Goal: Book appointment/travel/reservation

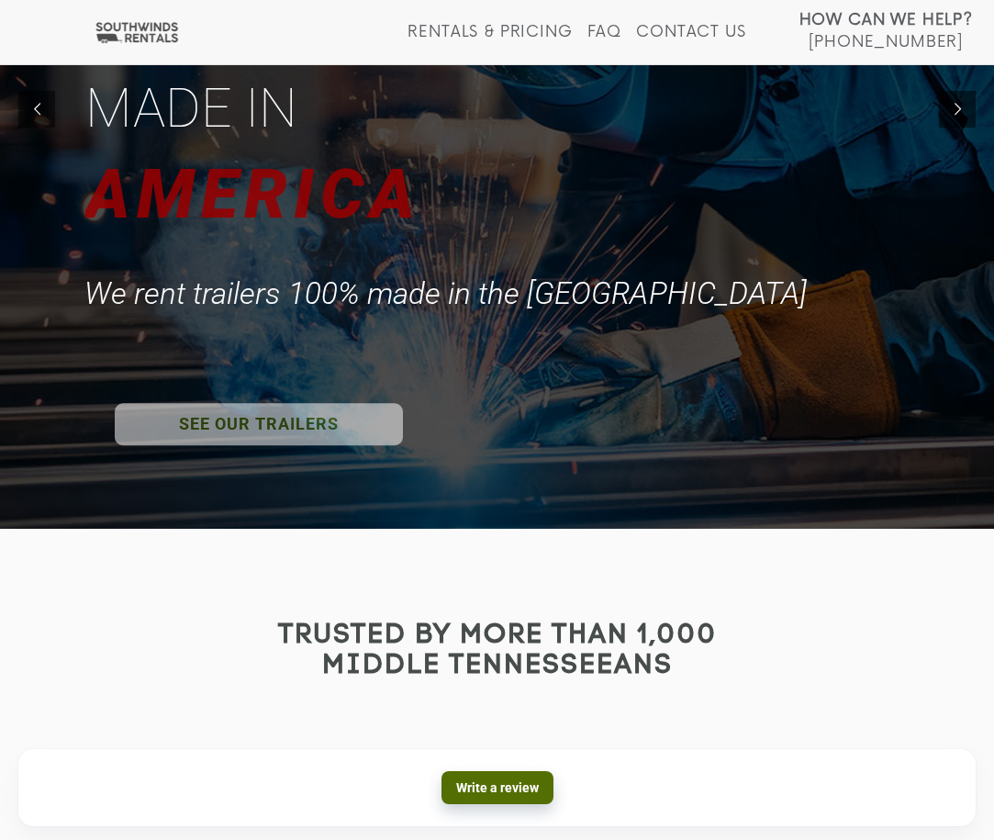
scroll to position [315, 0]
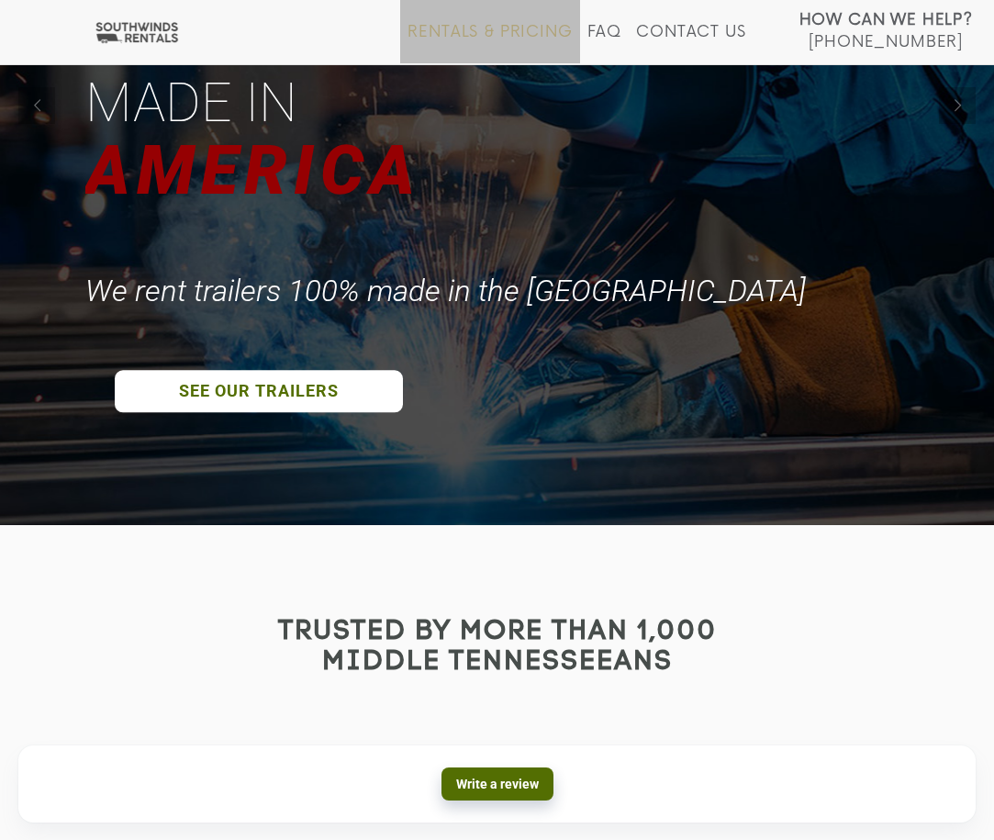
click at [494, 32] on link "Rentals & Pricing" at bounding box center [490, 43] width 164 height 40
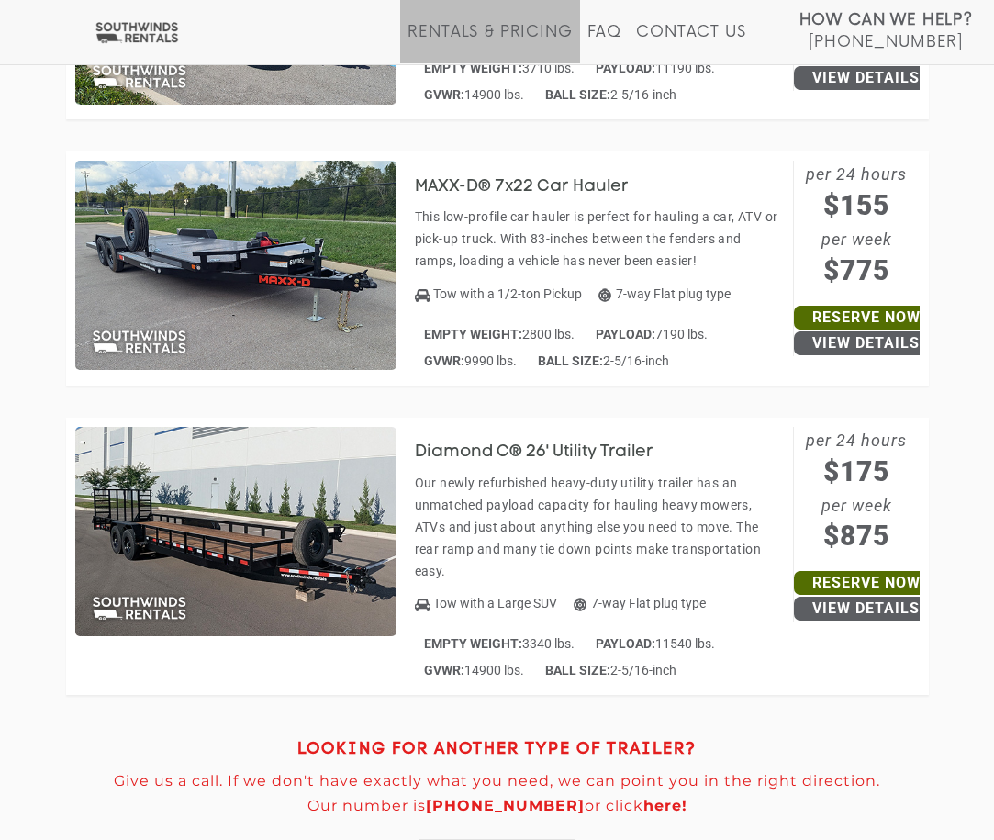
scroll to position [9345, 0]
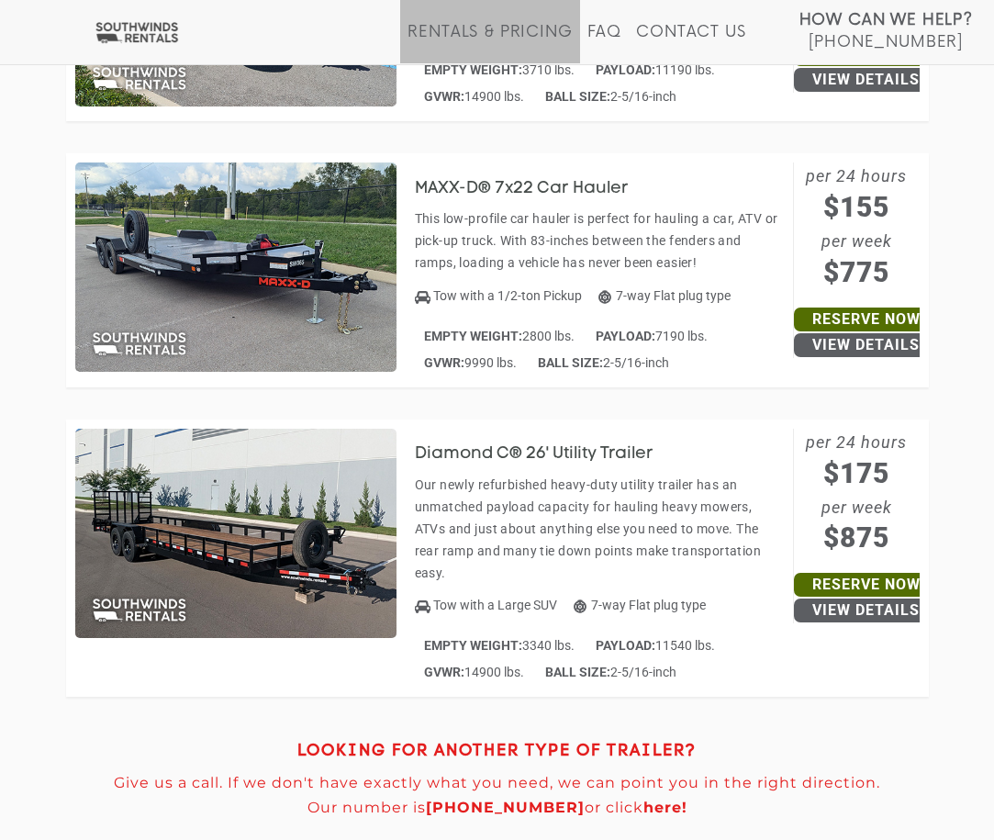
click at [644, 799] on link "here!" at bounding box center [666, 807] width 44 height 17
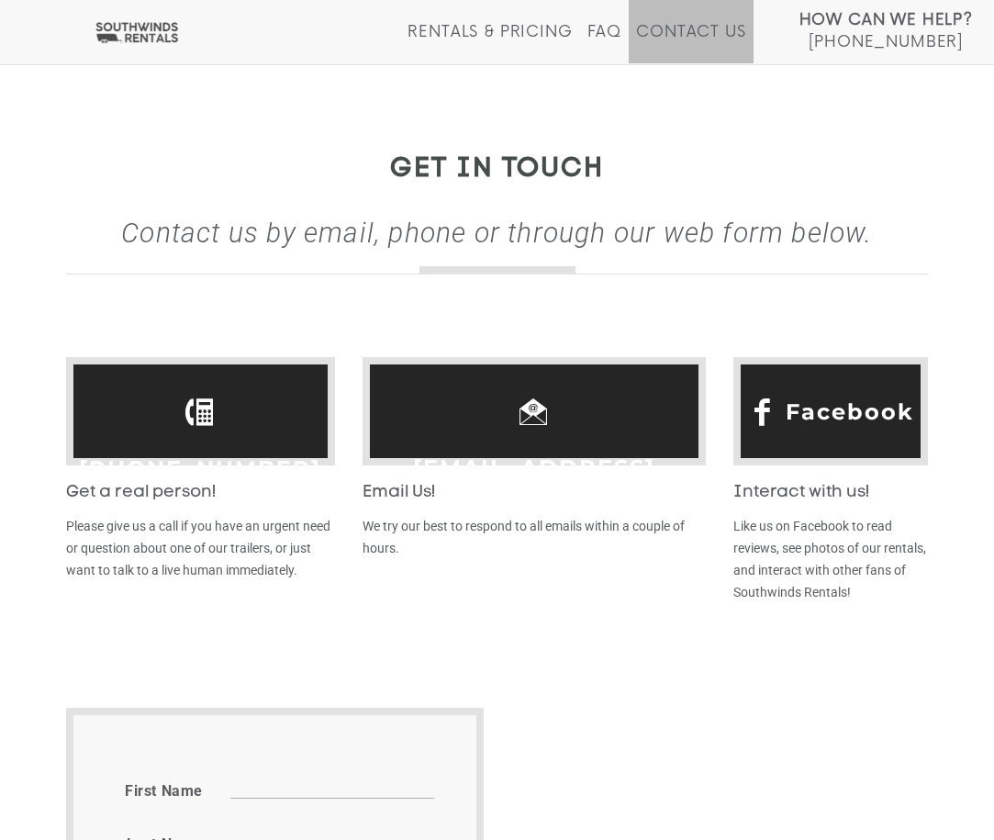
scroll to position [397, 0]
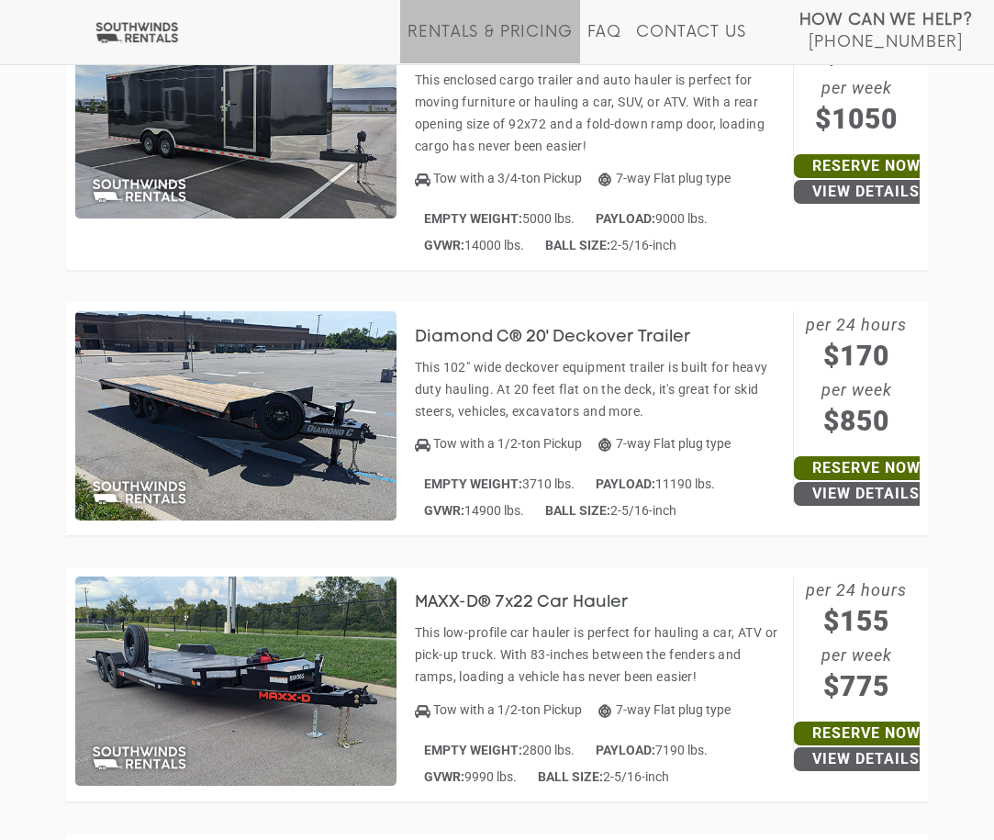
scroll to position [8939, 0]
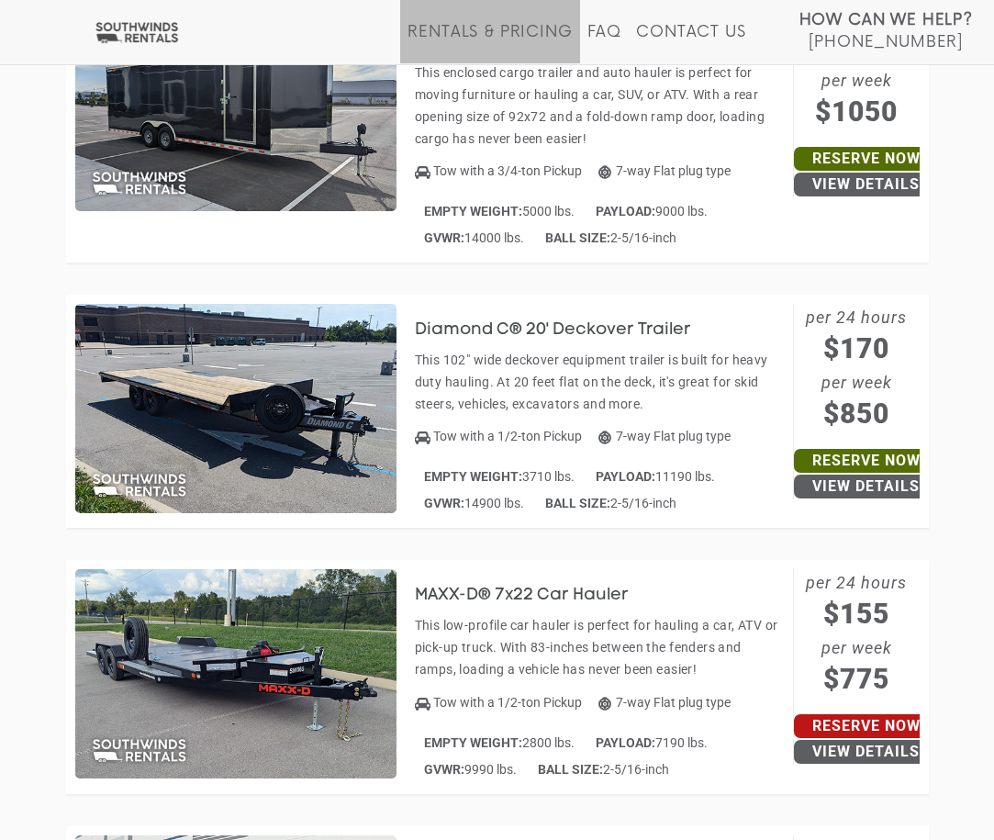
click at [823, 714] on link "Reserve Now" at bounding box center [866, 726] width 145 height 24
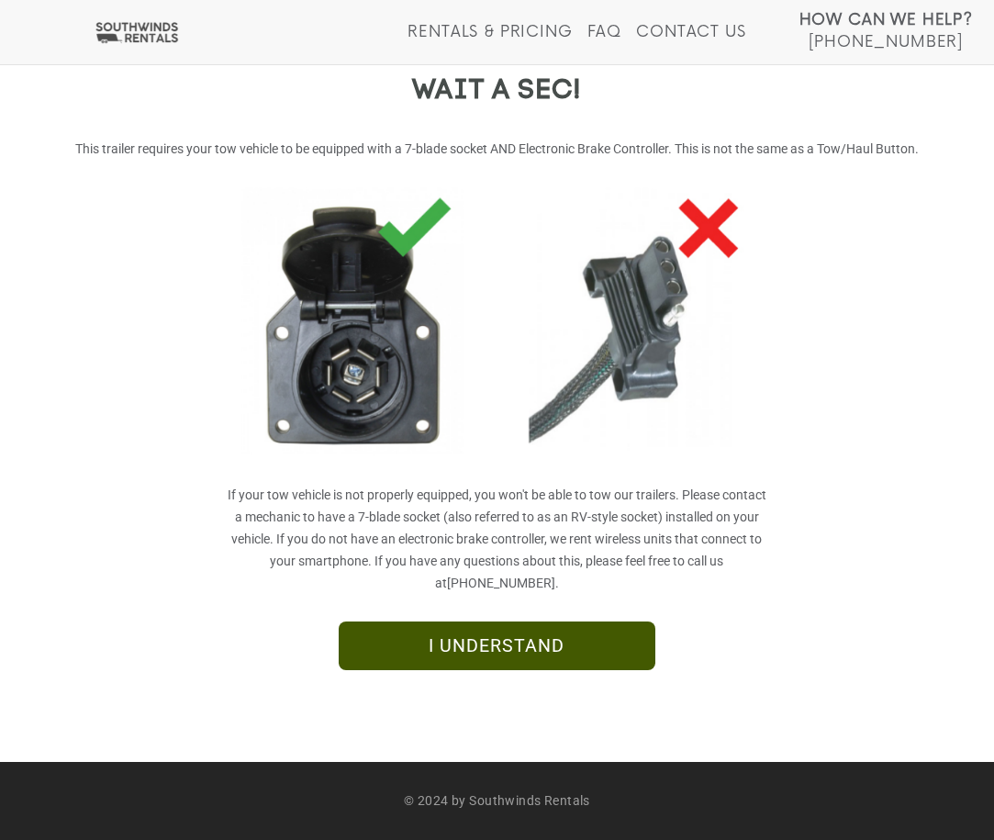
scroll to position [270, 0]
click at [560, 656] on link "I UNDERSTAND" at bounding box center [497, 646] width 317 height 50
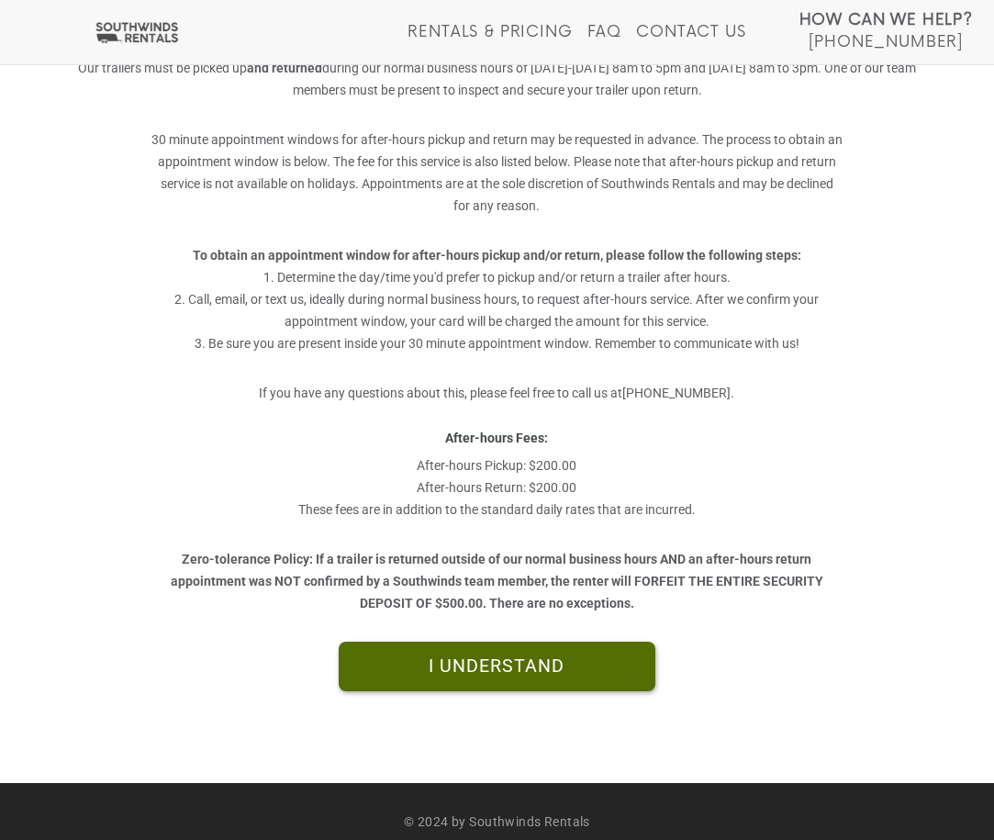
scroll to position [356, 0]
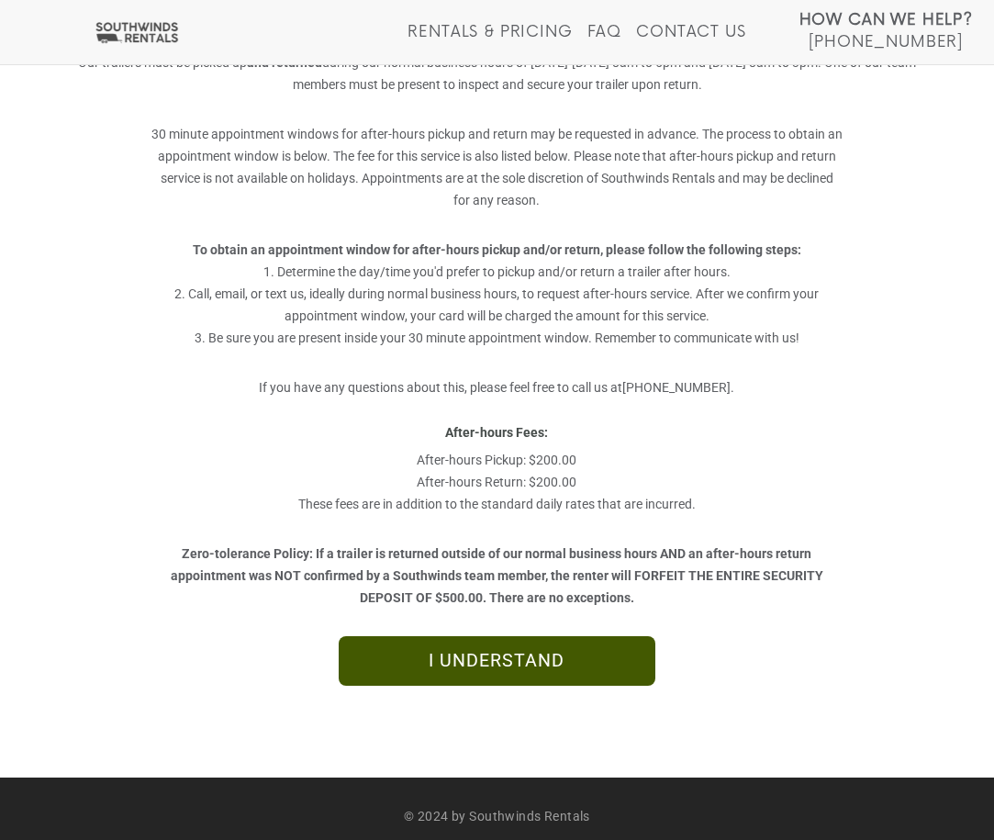
click at [532, 653] on link "I UNDERSTAND" at bounding box center [497, 661] width 317 height 50
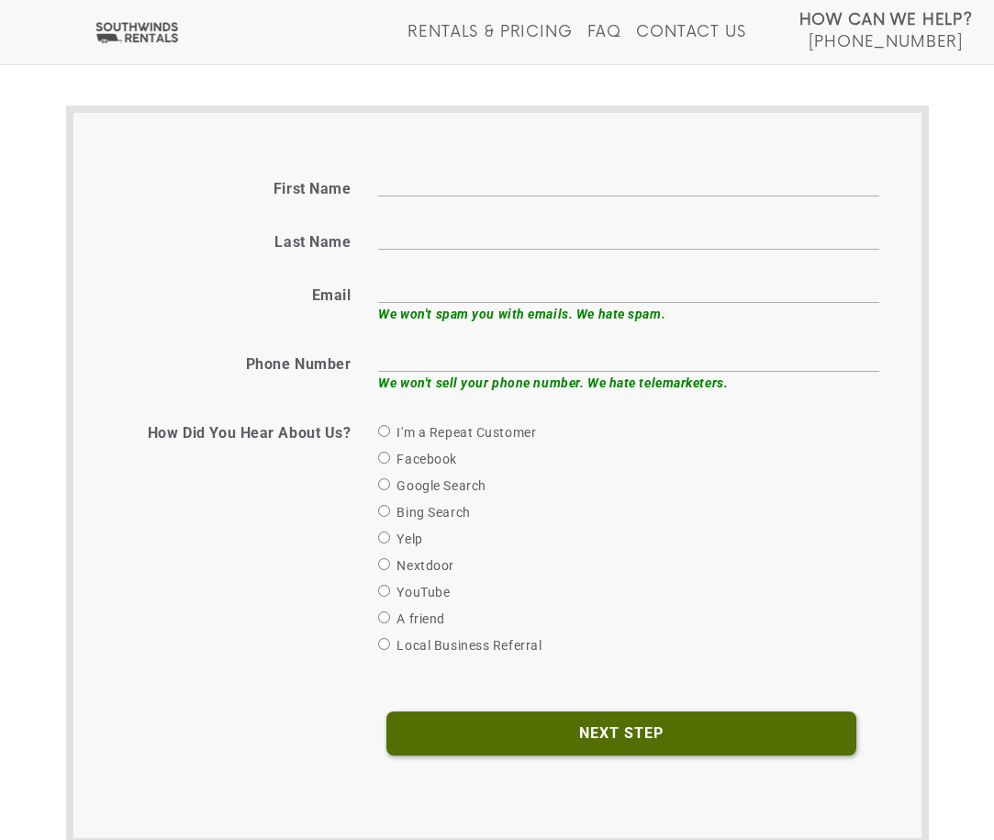
scroll to position [681, 0]
